Goal: Transaction & Acquisition: Purchase product/service

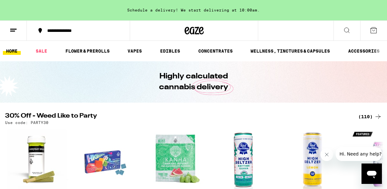
click at [368, 115] on div "(110)" at bounding box center [370, 117] width 24 height 8
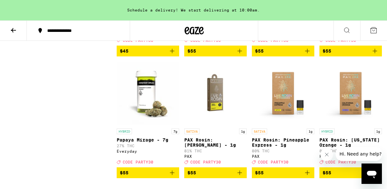
scroll to position [3238, 0]
